Goal: Transaction & Acquisition: Download file/media

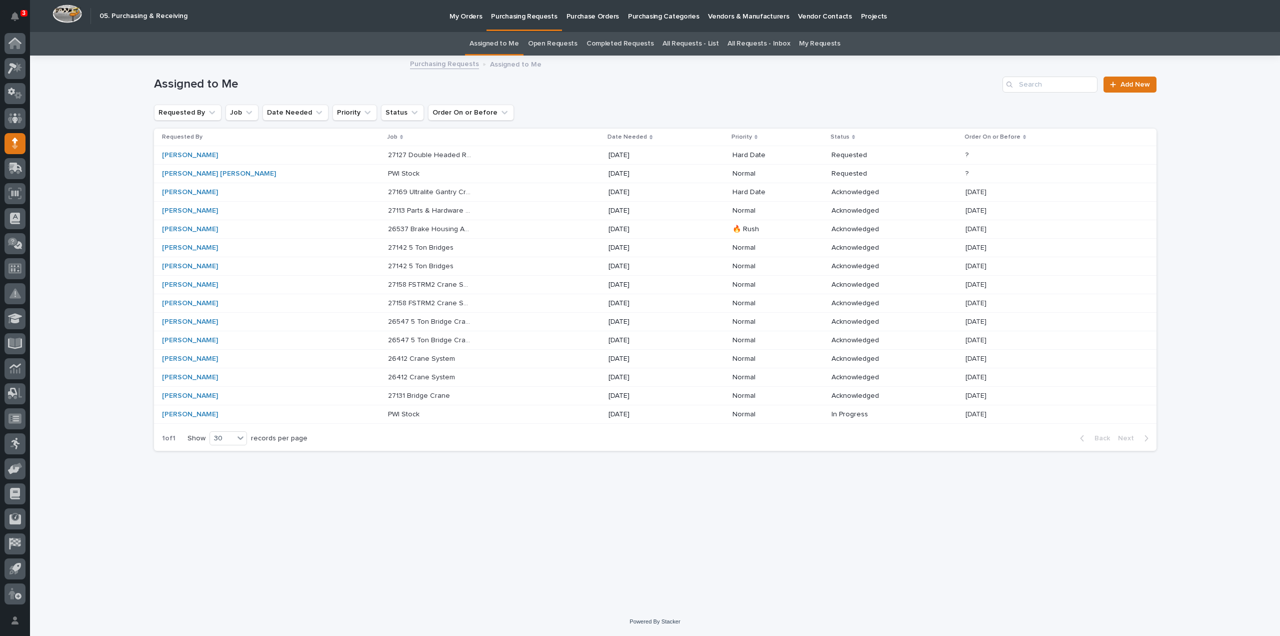
click at [1221, 325] on div "Loading... Saving… Loading... Saving… Assigned to Me Add New Requested By Job D…" at bounding box center [655, 332] width 1250 height 551
click at [389, 232] on p "26537 Brake Housing And Trolley" at bounding box center [431, 228] width 86 height 11
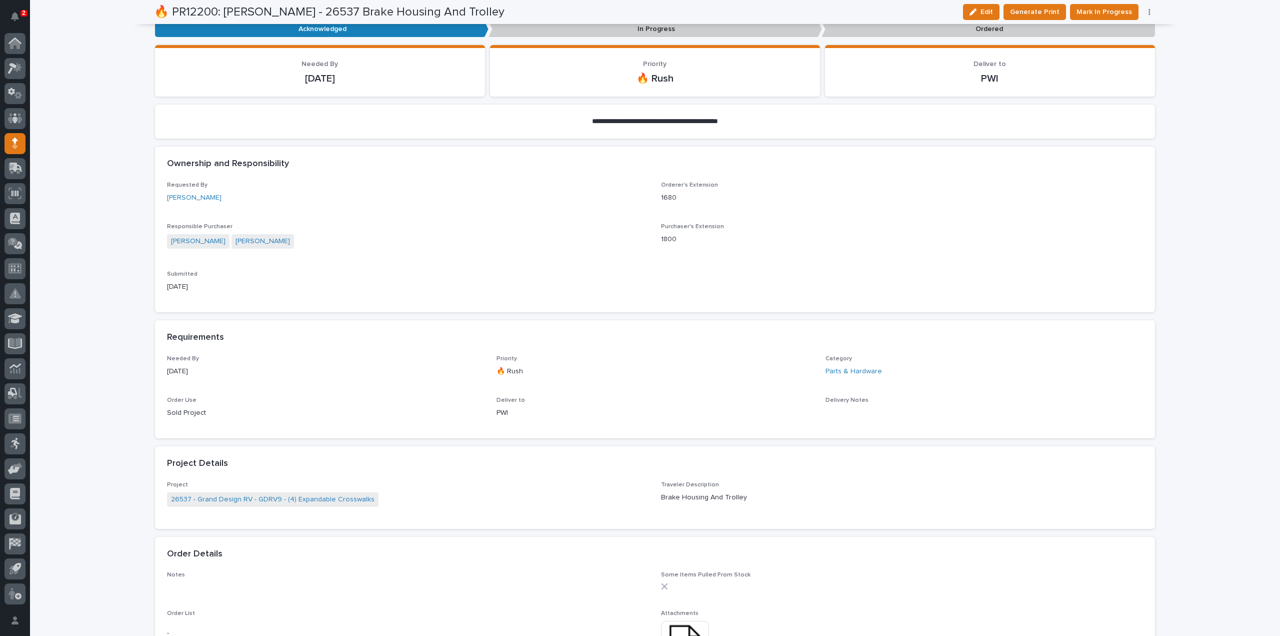
scroll to position [400, 0]
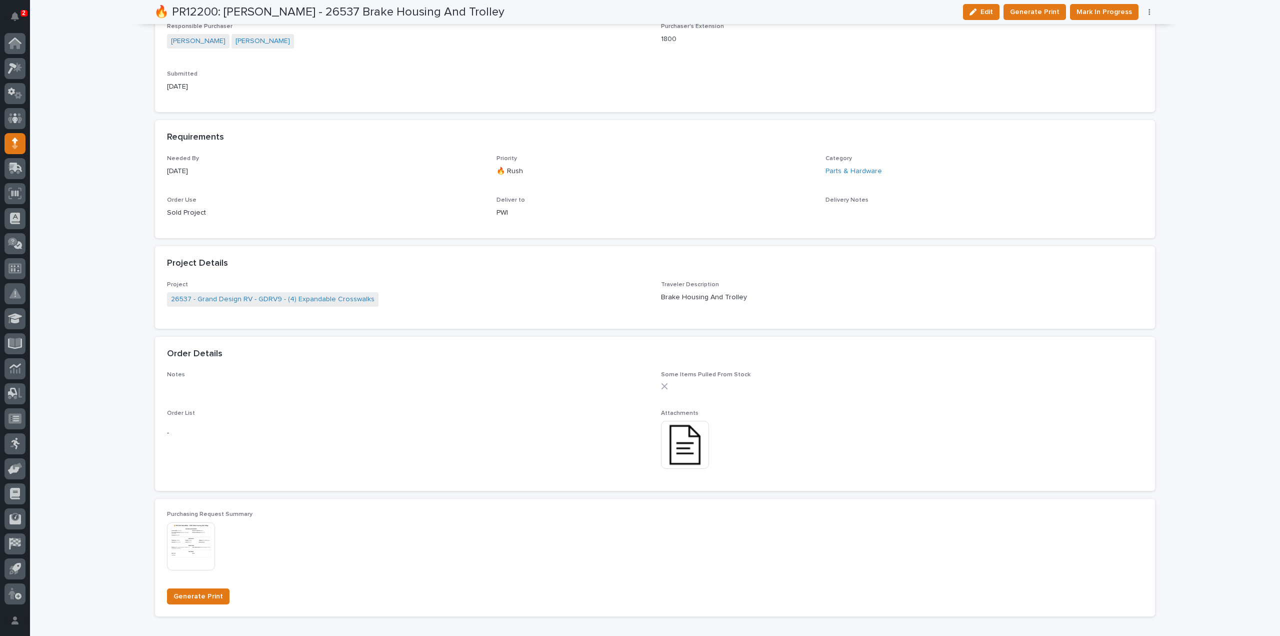
click at [677, 447] on img at bounding box center [685, 445] width 48 height 48
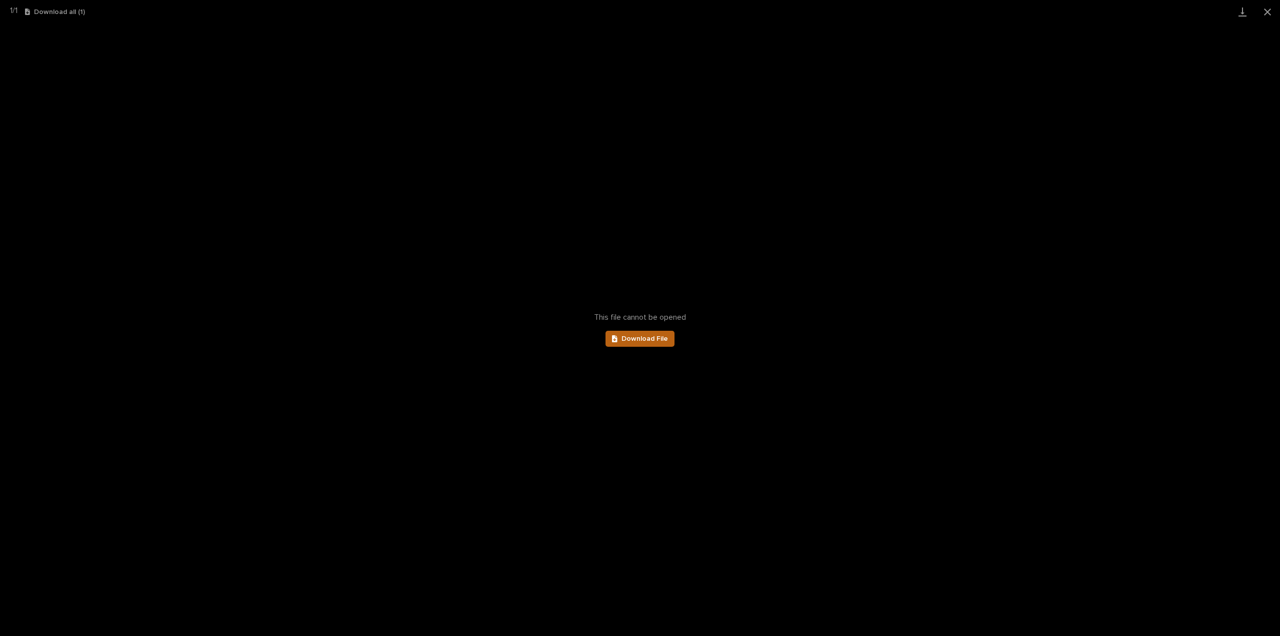
click at [670, 341] on link "Download File" at bounding box center [640, 339] width 69 height 16
drag, startPoint x: 1269, startPoint y: 10, endPoint x: 1198, endPoint y: 30, distance: 73.8
click at [1269, 10] on button "Close gallery" at bounding box center [1267, 12] width 25 height 24
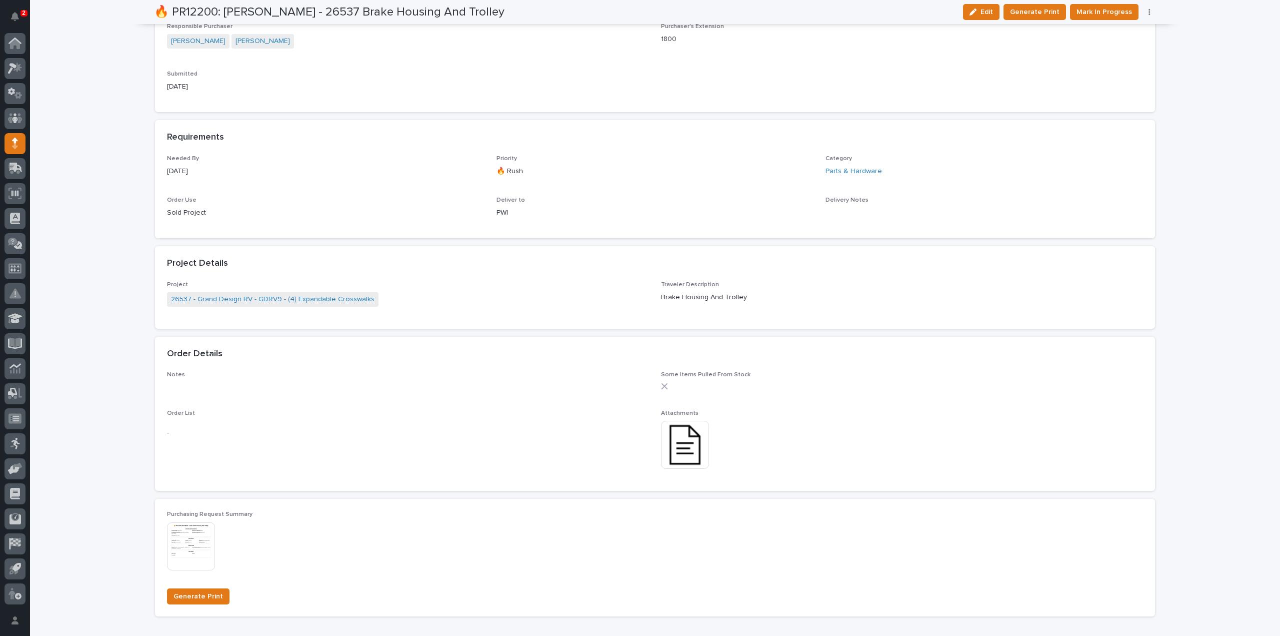
scroll to position [0, 0]
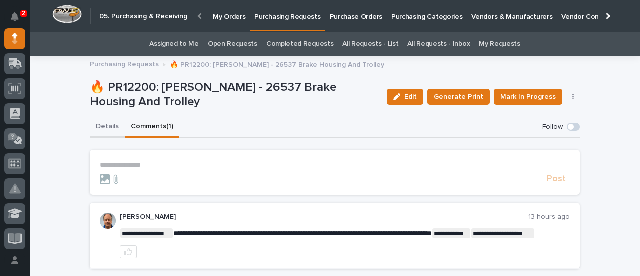
click at [104, 127] on button "Details" at bounding box center [107, 127] width 35 height 21
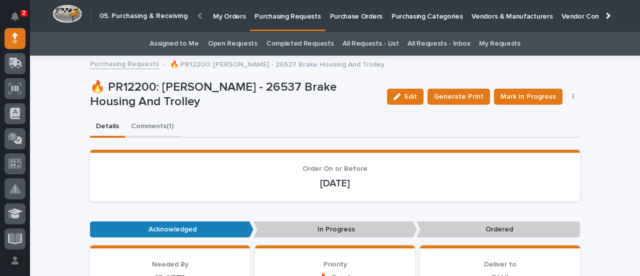
click at [145, 126] on button "Comments (1)" at bounding box center [152, 127] width 55 height 21
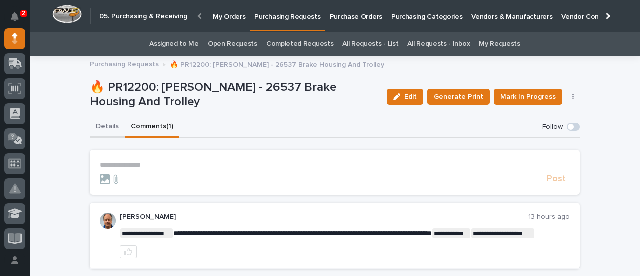
click at [111, 126] on button "Details" at bounding box center [107, 127] width 35 height 21
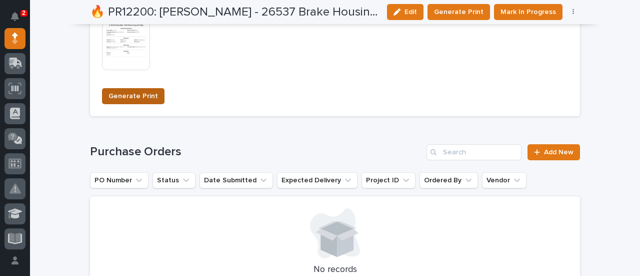
scroll to position [800, 0]
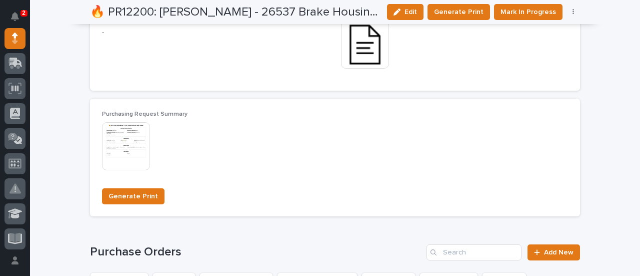
click at [120, 148] on img at bounding box center [126, 146] width 48 height 48
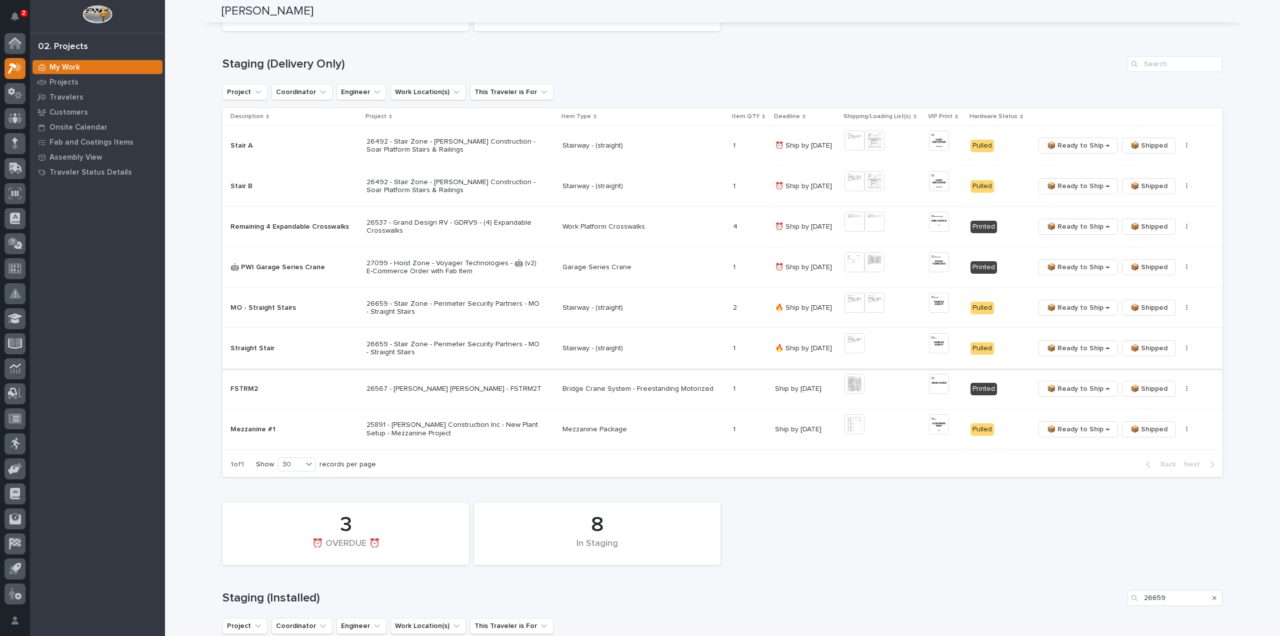
click at [935, 347] on img at bounding box center [939, 343] width 20 height 20
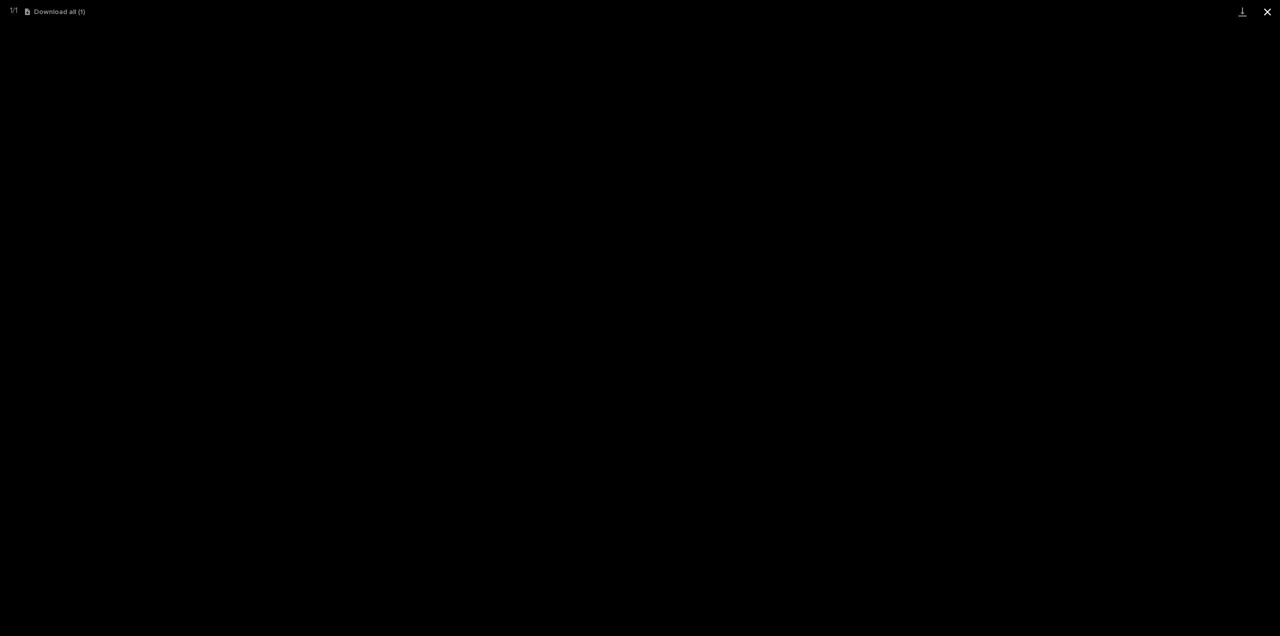
click at [1268, 14] on button "Close gallery" at bounding box center [1267, 12] width 25 height 24
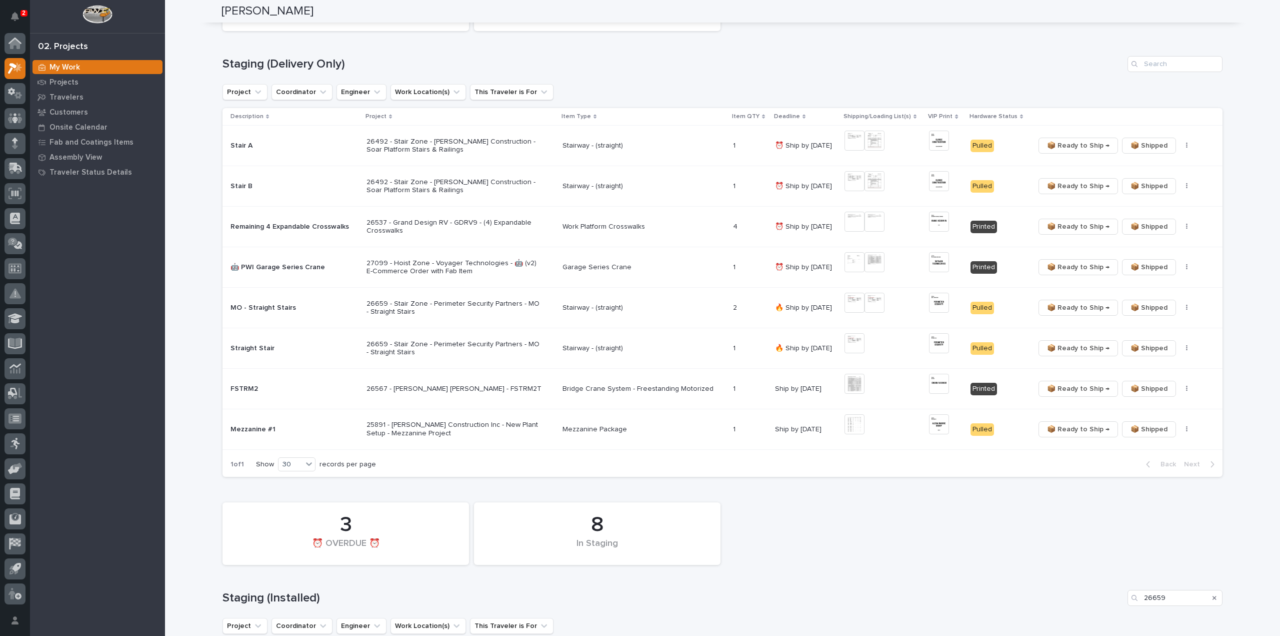
click at [402, 227] on p "26537 - Grand Design RV - GDRV9 - (4) Expandable Crosswalks" at bounding box center [454, 227] width 175 height 17
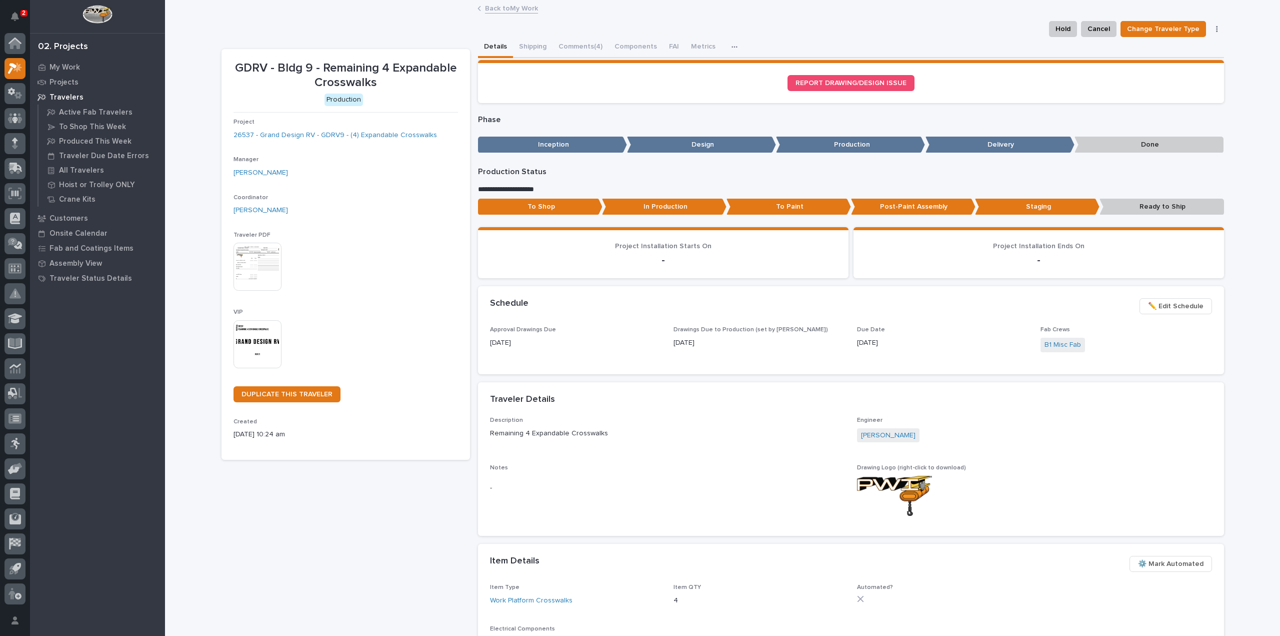
click at [884, 210] on p "Post-Paint Assembly" at bounding box center [913, 207] width 125 height 17
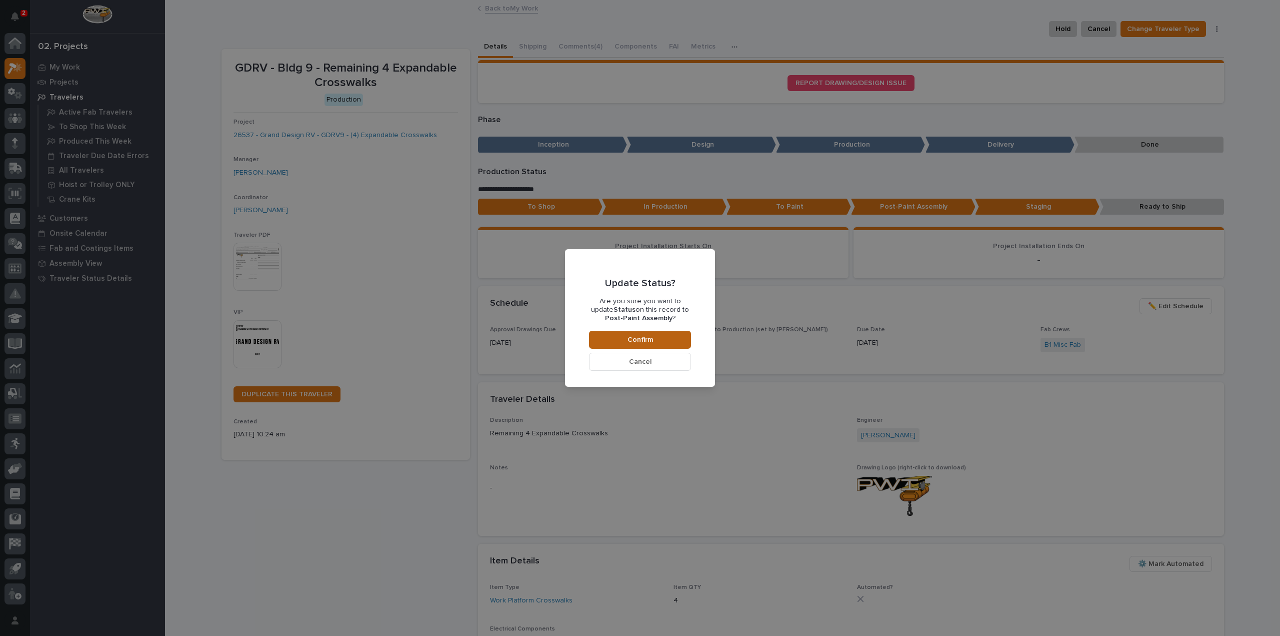
click at [667, 340] on button "Confirm" at bounding box center [640, 340] width 102 height 18
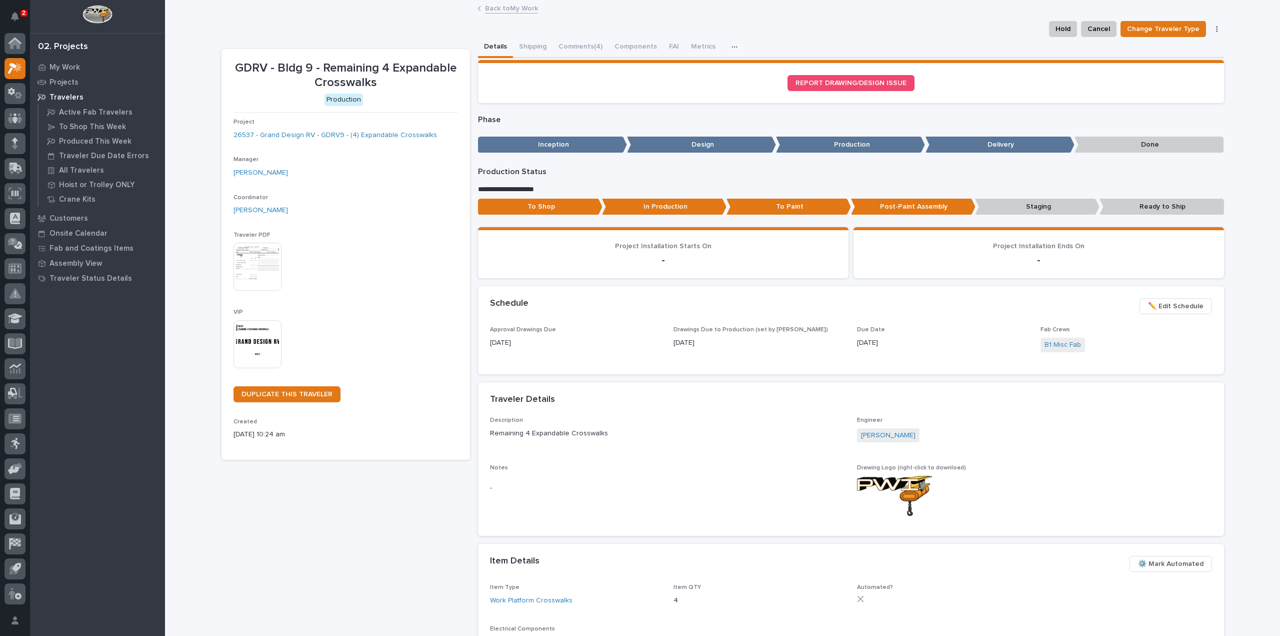
scroll to position [60, 0]
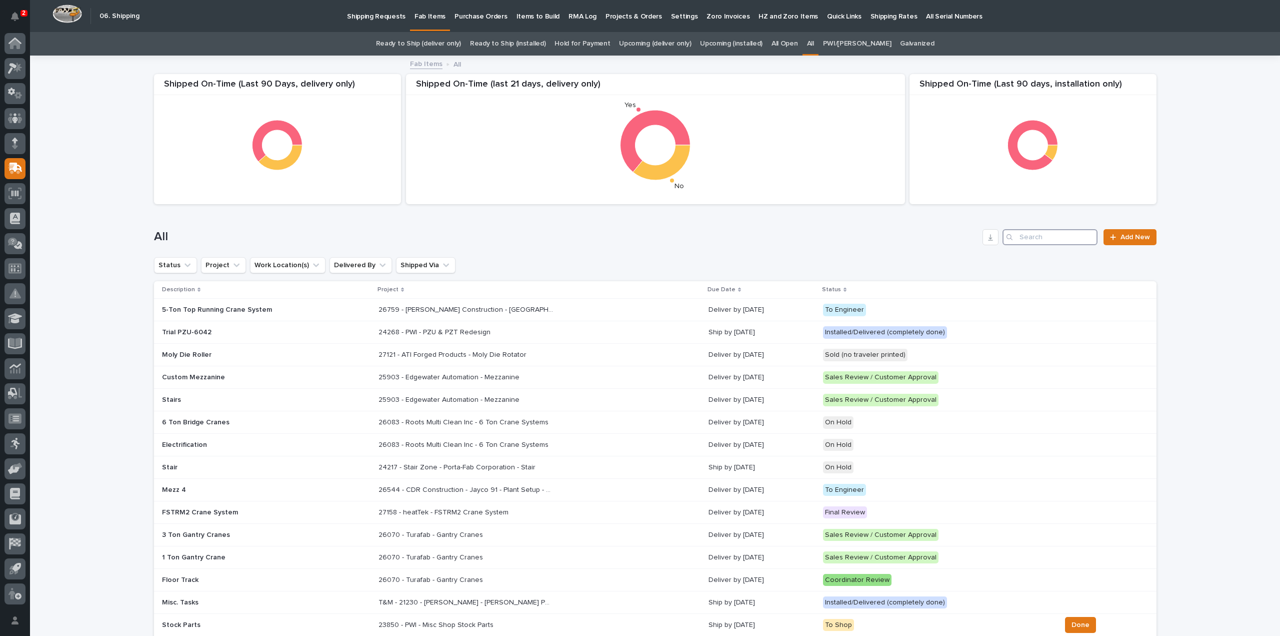
click at [1057, 237] on input "Search" at bounding box center [1050, 237] width 95 height 16
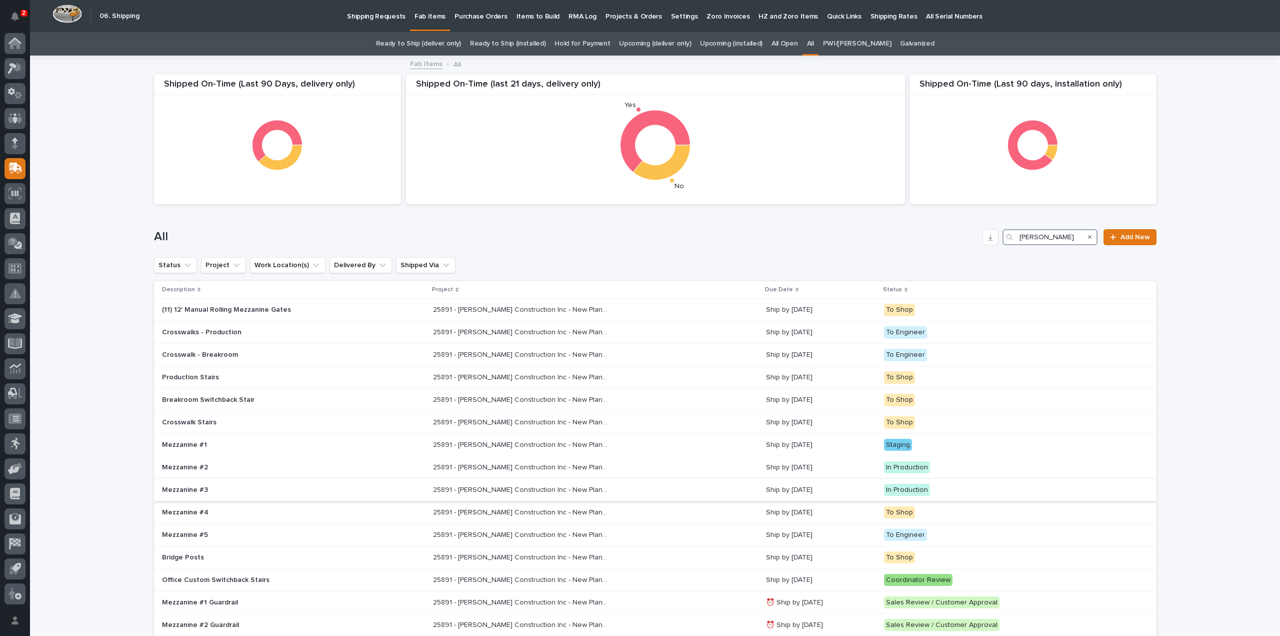
type input "wagner"
click at [488, 491] on p "25891 - J A Wagner Construction Inc - New Plant Setup - Mezzanine Project" at bounding box center [521, 489] width 177 height 11
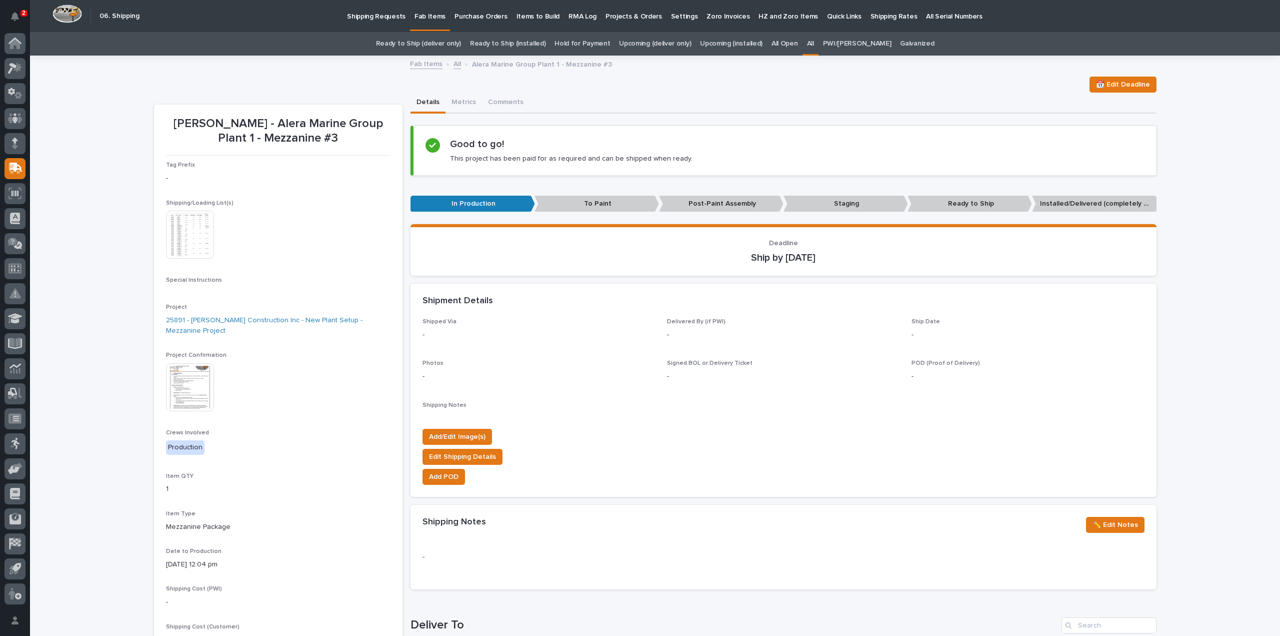
click at [201, 230] on img at bounding box center [190, 235] width 48 height 48
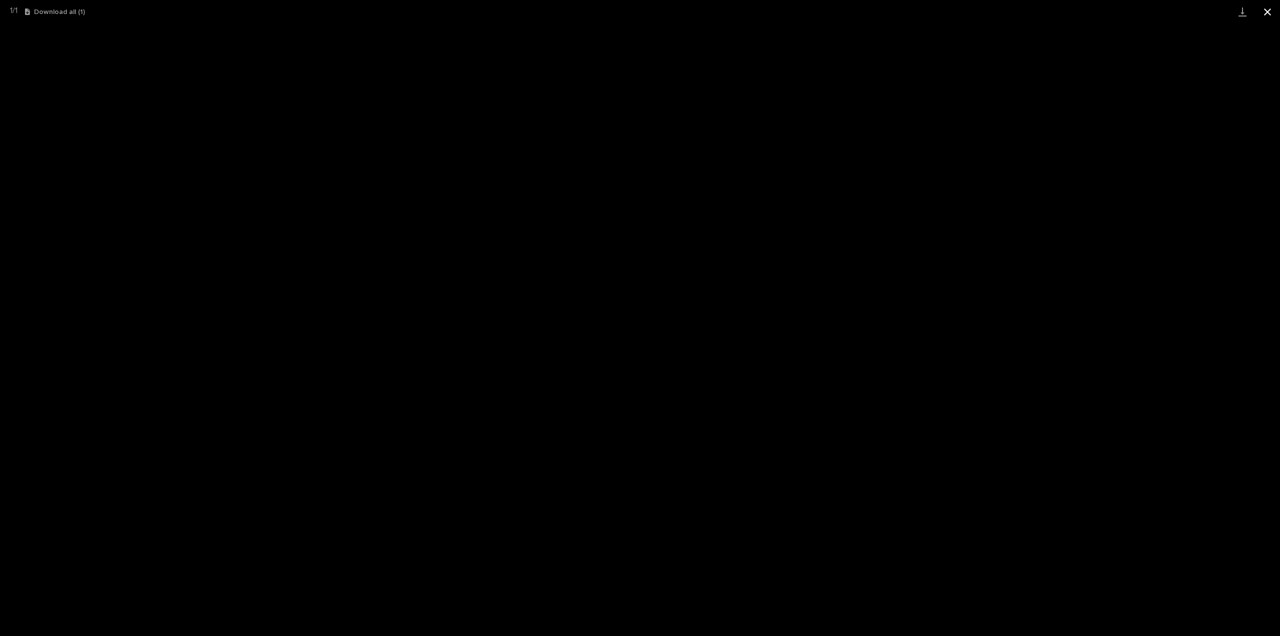
click at [1268, 13] on button "Close gallery" at bounding box center [1267, 12] width 25 height 24
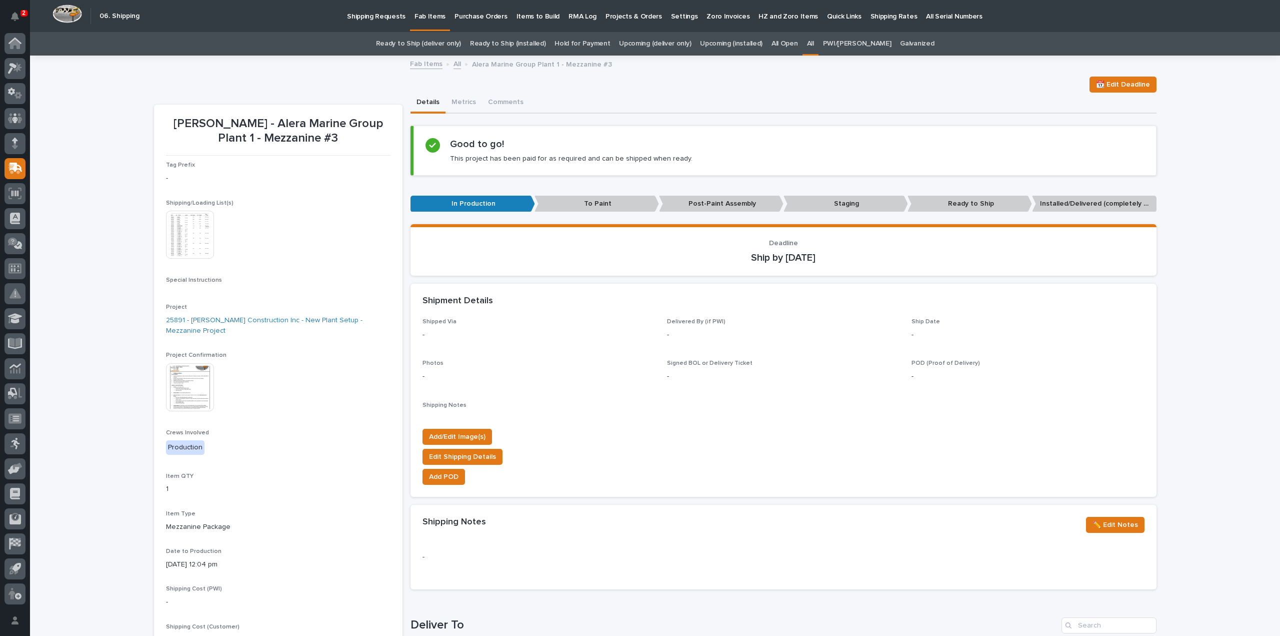
click at [819, 44] on div "All" at bounding box center [811, 44] width 16 height 24
click at [814, 45] on link "All" at bounding box center [810, 44] width 7 height 24
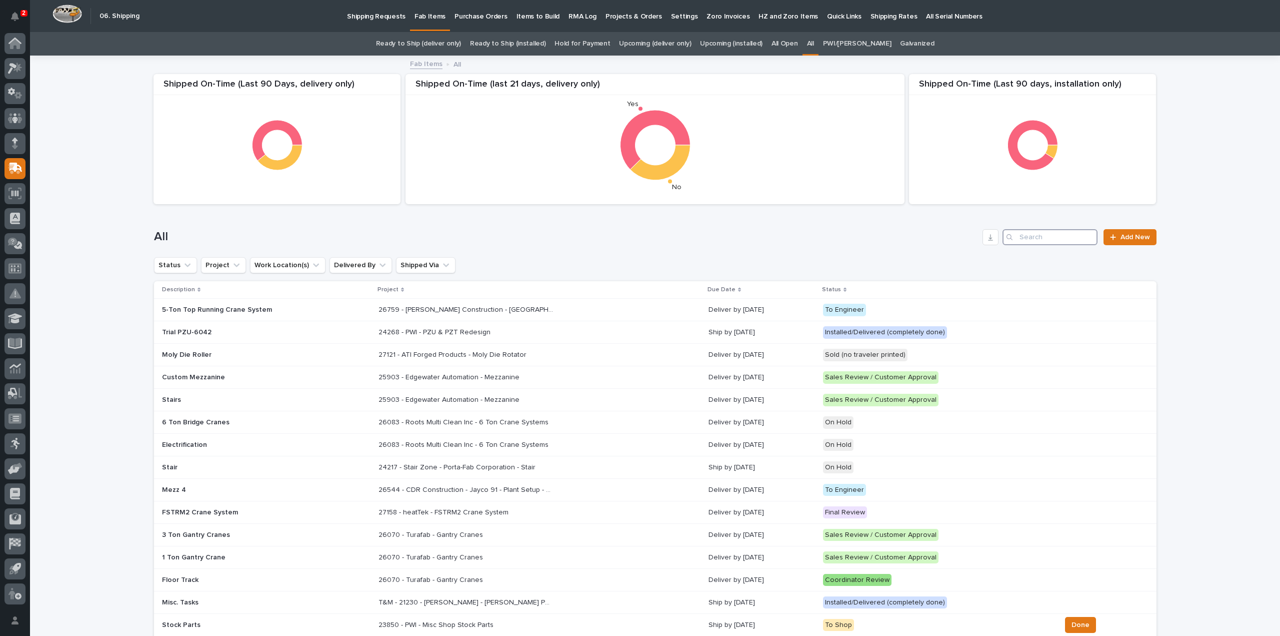
click at [1056, 239] on input "Search" at bounding box center [1050, 237] width 95 height 16
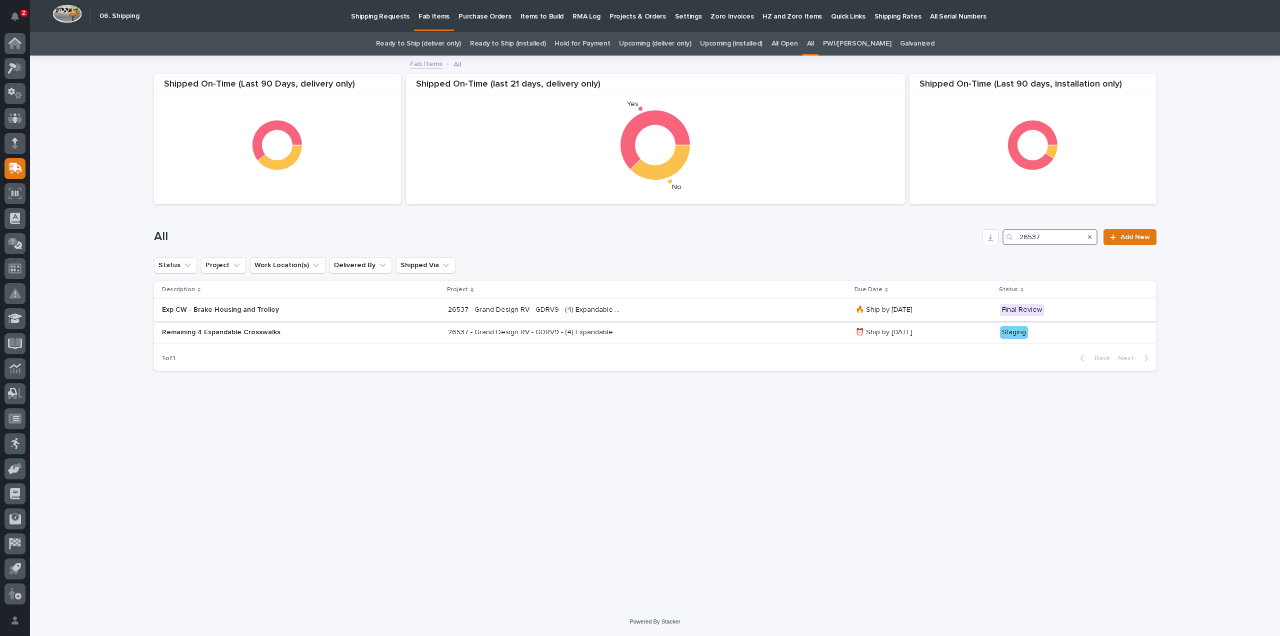
type input "26537"
click at [263, 312] on p "Exp CW - Brake Housing and Trolley" at bounding box center [249, 310] width 175 height 9
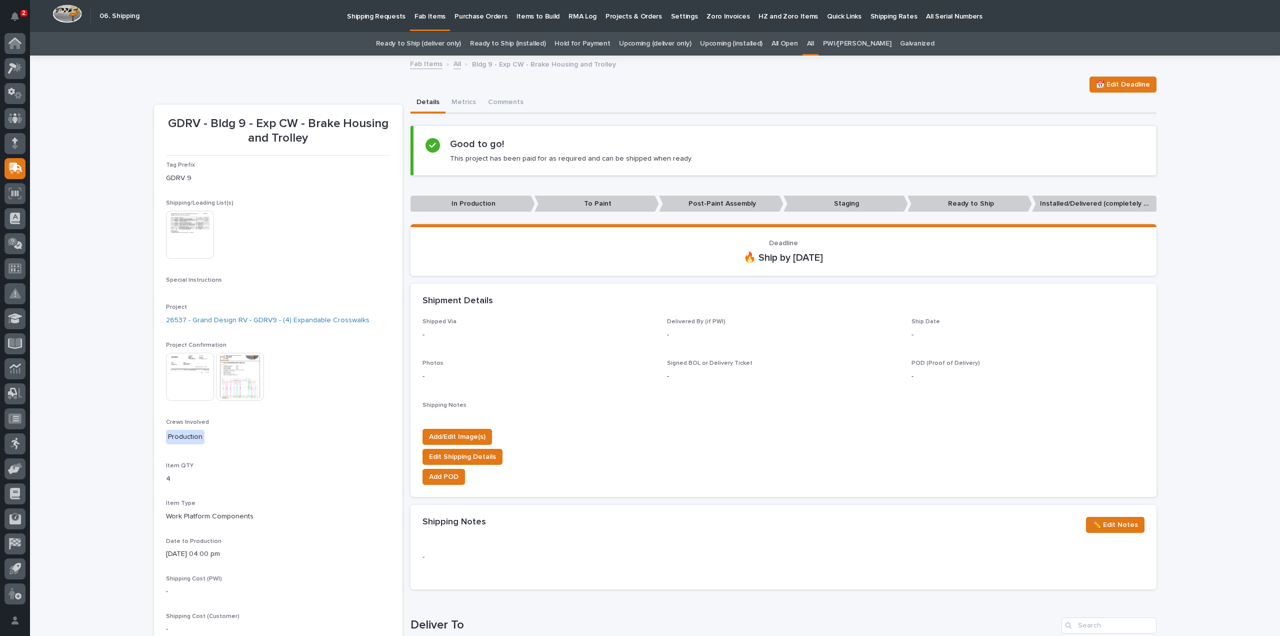
click at [242, 275] on div "Tag Prefix GDRV 9 Shipping/Loading List(s) This file cannot be opened Download …" at bounding box center [278, 418] width 225 height 513
click at [202, 241] on img at bounding box center [190, 235] width 48 height 48
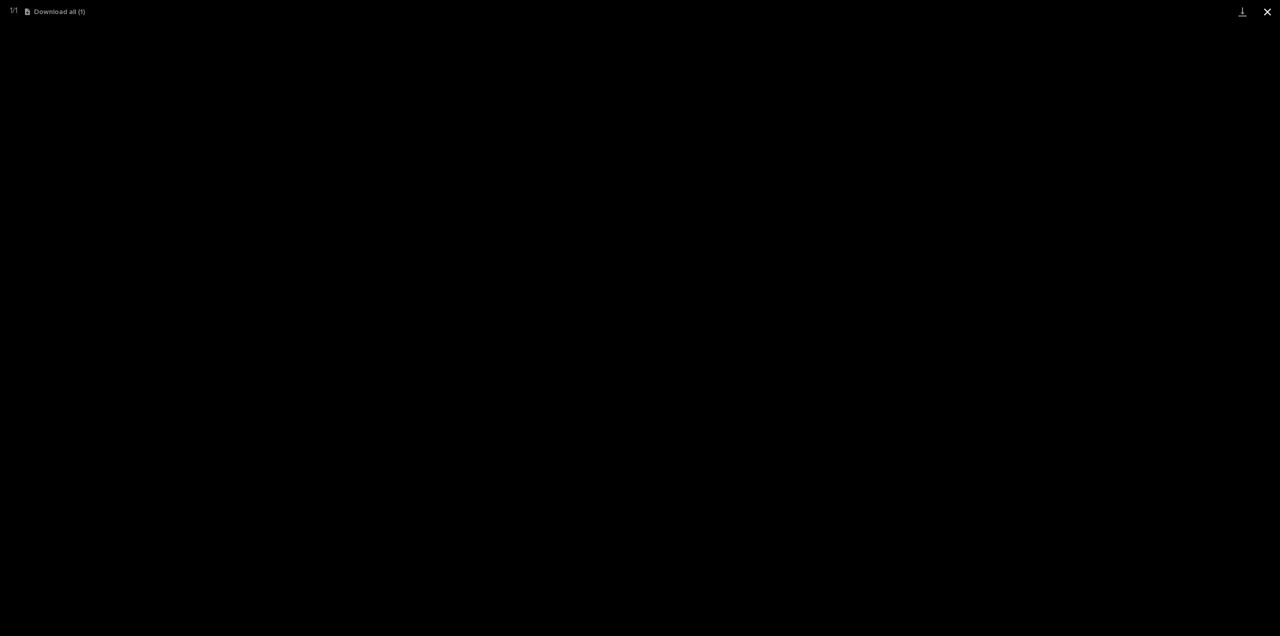
click at [1265, 15] on button "Close gallery" at bounding box center [1267, 12] width 25 height 24
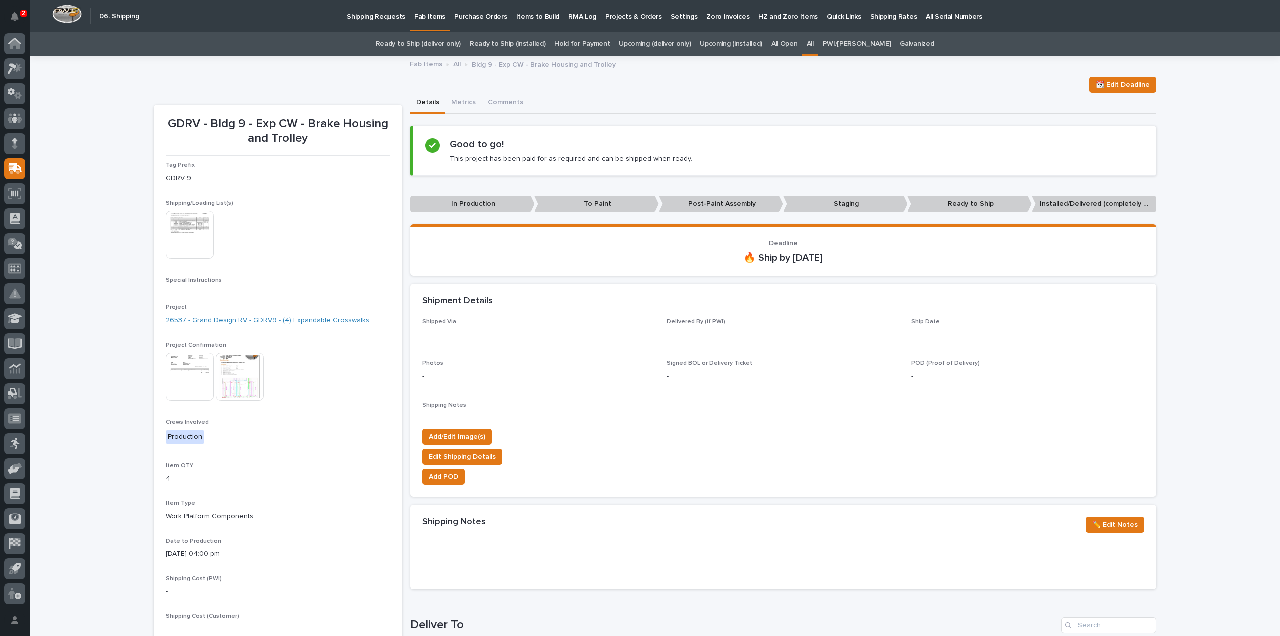
click at [188, 238] on img at bounding box center [190, 235] width 48 height 48
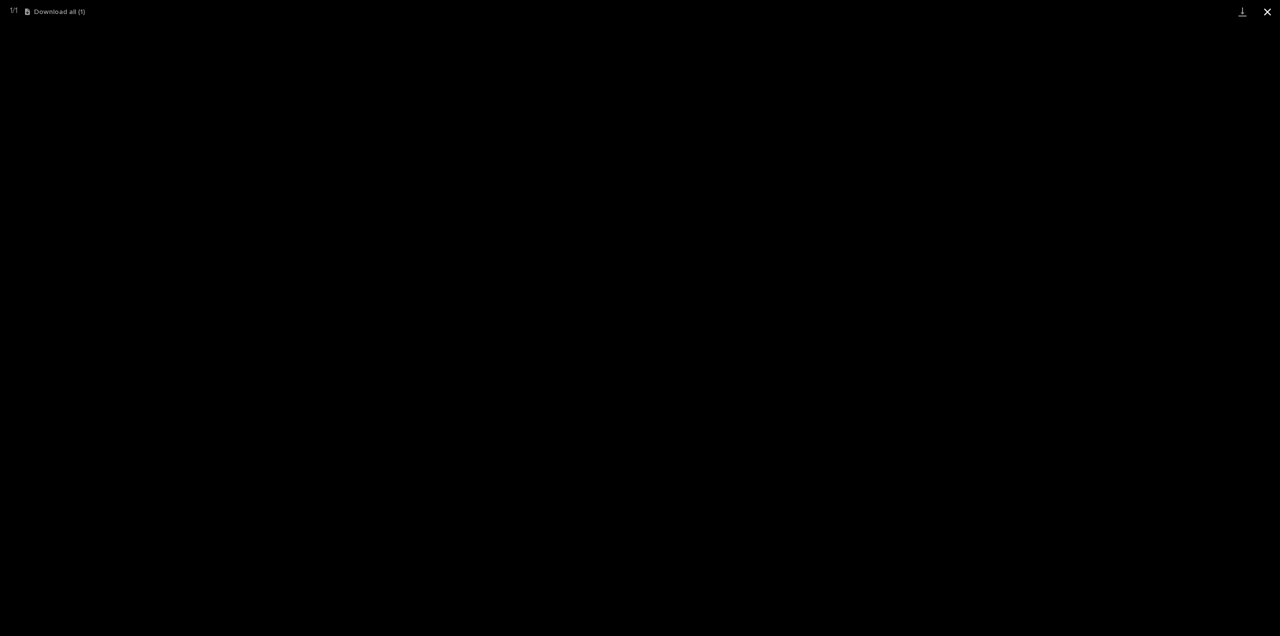
click at [1273, 13] on button "Close gallery" at bounding box center [1267, 12] width 25 height 24
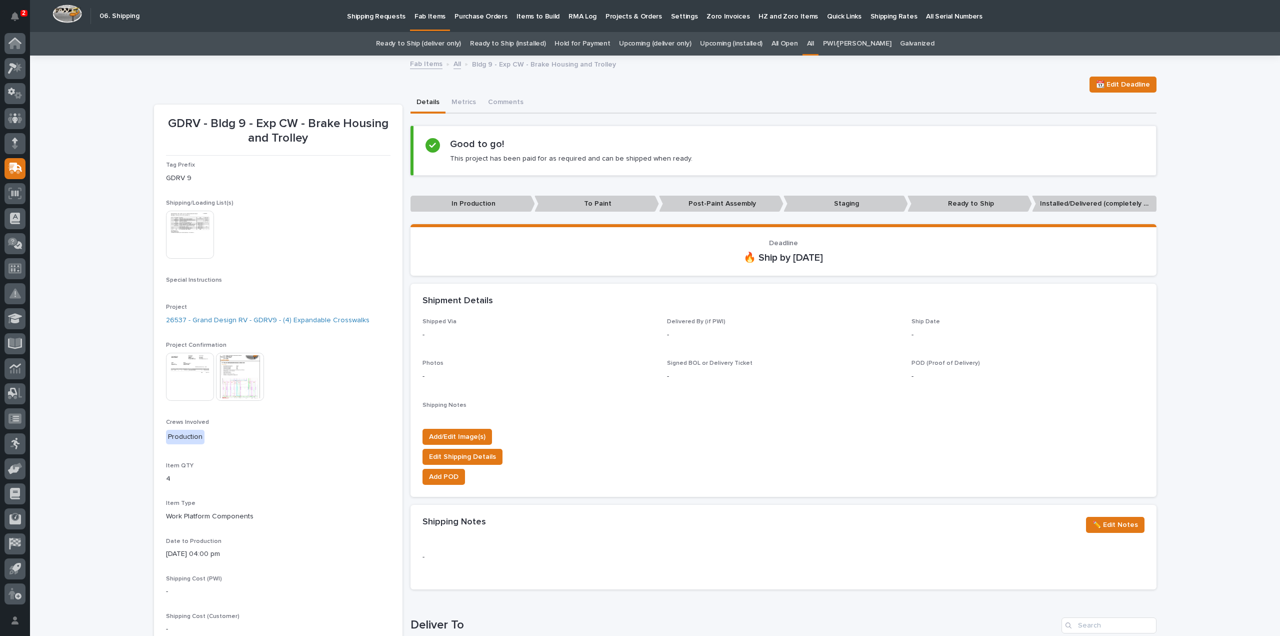
click at [121, 124] on div "Loading... Saving… Loading... Saving… GDRV - Bldg 9 - Exp CW - Brake Housing an…" at bounding box center [655, 532] width 1250 height 951
